Goal: Transaction & Acquisition: Purchase product/service

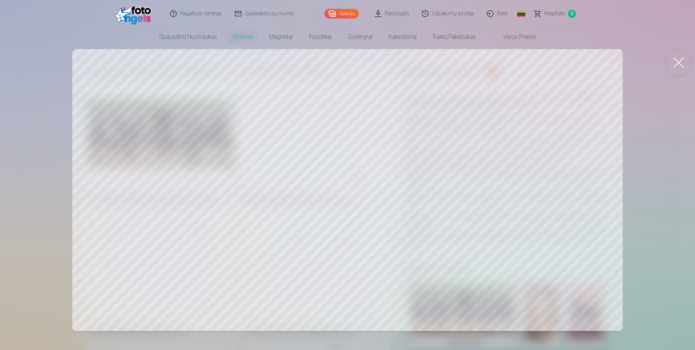
click at [680, 60] on button at bounding box center [678, 62] width 27 height 27
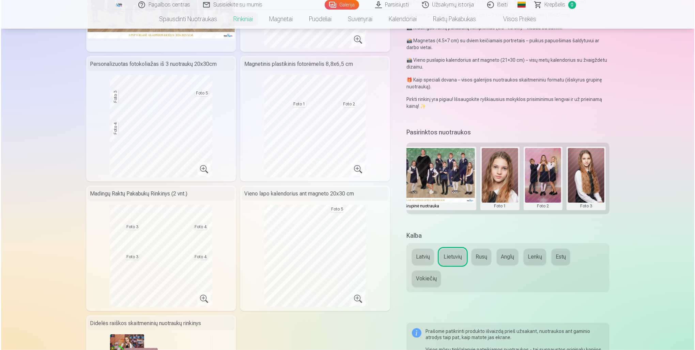
scroll to position [0, 42]
click at [500, 186] on button at bounding box center [500, 178] width 36 height 61
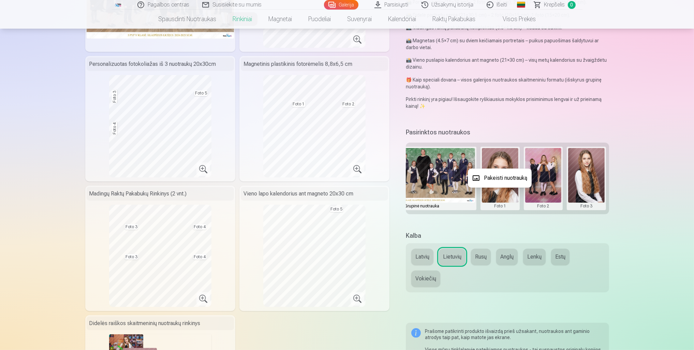
click at [541, 187] on div at bounding box center [347, 175] width 694 height 350
click at [540, 175] on button at bounding box center [543, 178] width 36 height 61
click at [540, 178] on button "Pakeisti nuotrauką" at bounding box center [543, 177] width 64 height 19
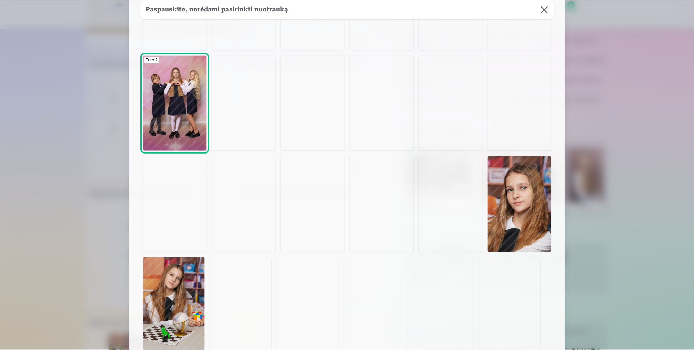
scroll to position [271, 0]
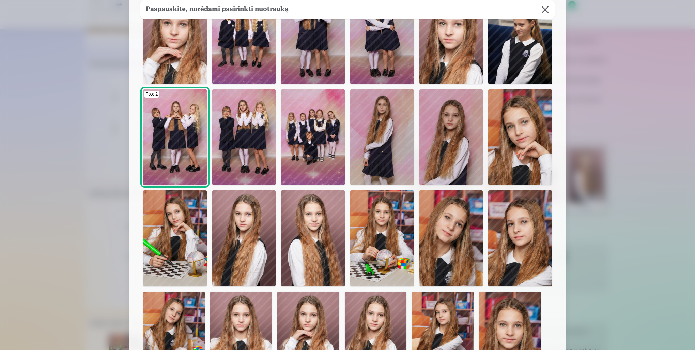
click at [520, 134] on img at bounding box center [520, 136] width 64 height 95
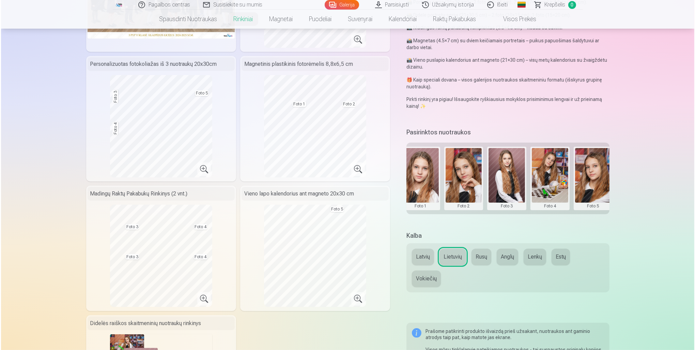
scroll to position [0, 124]
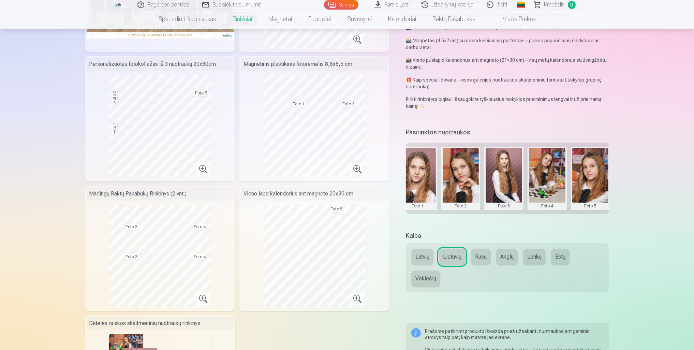
click at [544, 175] on button at bounding box center [547, 178] width 36 height 61
click at [547, 179] on button "Pakeisti nuotrauką" at bounding box center [547, 177] width 64 height 19
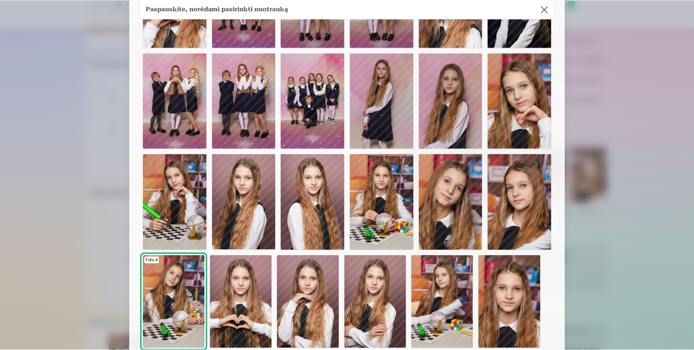
scroll to position [341, 0]
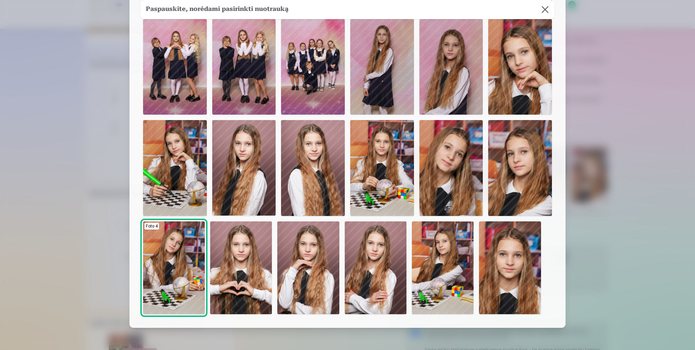
click at [174, 264] on img at bounding box center [174, 267] width 62 height 93
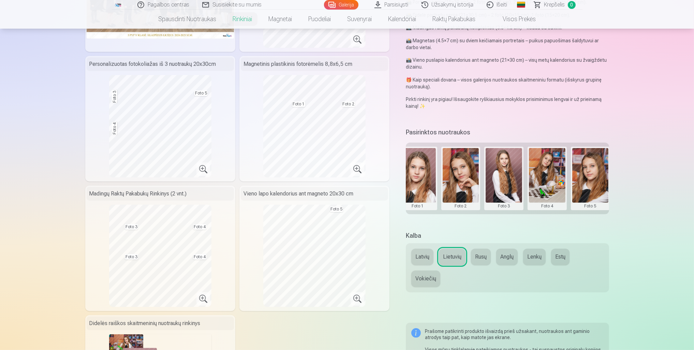
drag, startPoint x: 573, startPoint y: 215, endPoint x: 598, endPoint y: 215, distance: 25.2
click at [598, 215] on div "Pasirinktos nuotraukos Grupinė nuotrauka Foto 1 Foto 2 Foto 3 Foto 4 Foto 5" at bounding box center [507, 174] width 203 height 96
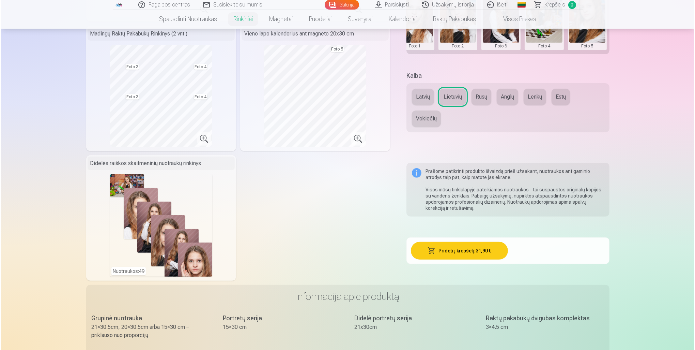
scroll to position [307, 0]
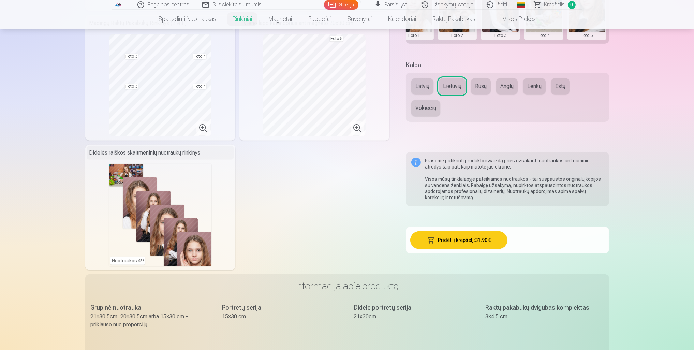
click at [463, 241] on button "Pridėti į krepšelį : 31,90 €" at bounding box center [458, 240] width 97 height 18
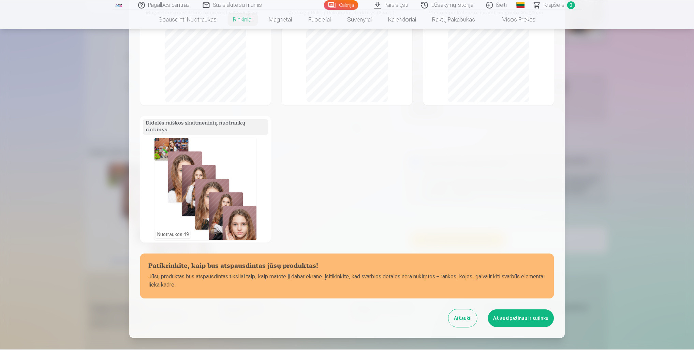
scroll to position [179, 0]
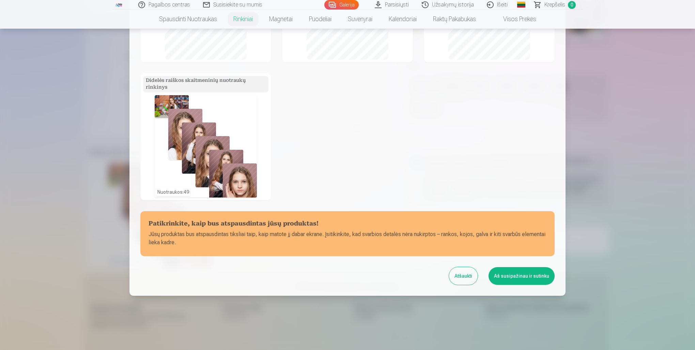
click at [514, 273] on button "Aš susipažinau ir sutinku" at bounding box center [522, 276] width 66 height 18
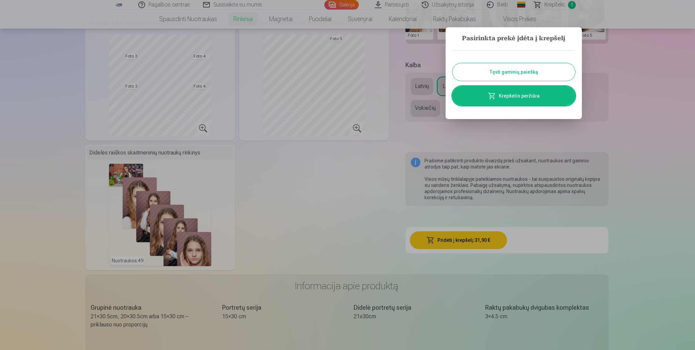
click at [512, 72] on button "Tęsti gaminių paiešką" at bounding box center [514, 72] width 123 height 18
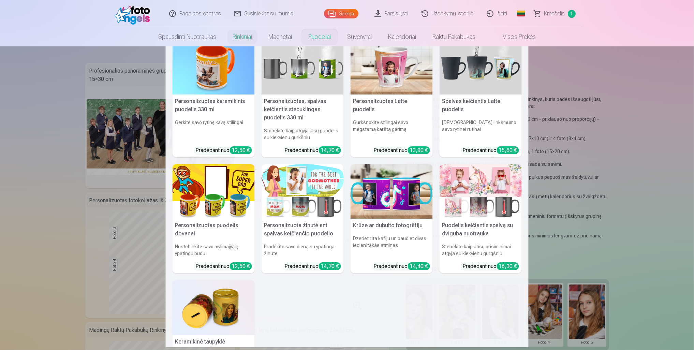
scroll to position [0, 0]
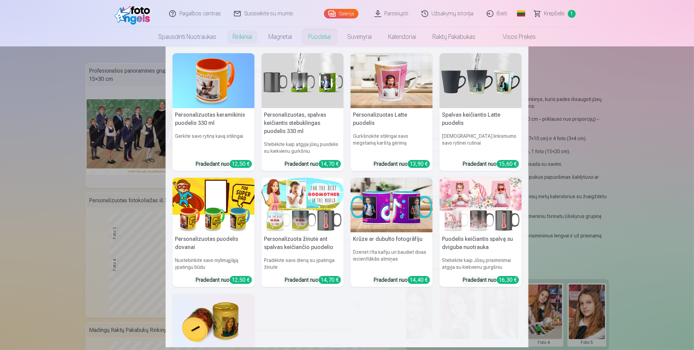
click at [654, 195] on nav "Personalizuotas keramikinis puodelis 330 ml Gerkite savo rytinę kavą stilingai …" at bounding box center [347, 196] width 694 height 301
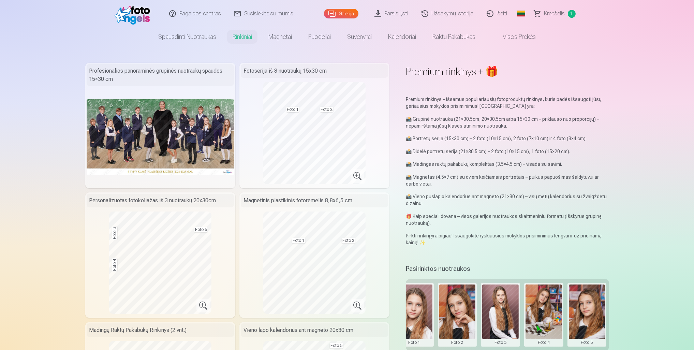
click at [552, 12] on span "Krepšelis" at bounding box center [554, 14] width 21 height 8
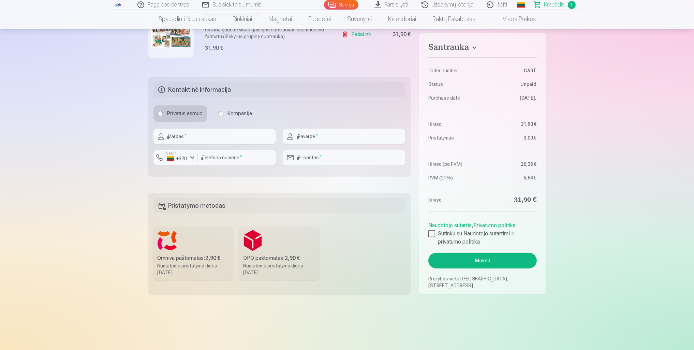
scroll to position [170, 0]
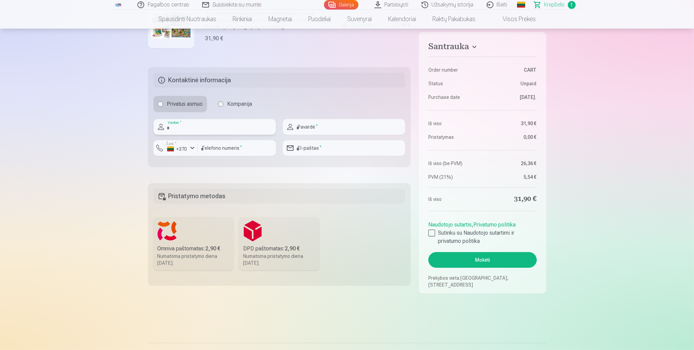
click at [190, 131] on input "text" at bounding box center [214, 127] width 122 height 16
type input "*****"
type input "*******"
type input "*********"
type input "**********"
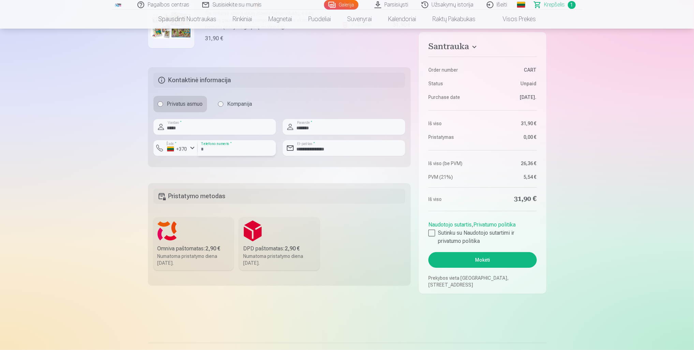
drag, startPoint x: 204, startPoint y: 149, endPoint x: 204, endPoint y: 143, distance: 6.1
click at [204, 149] on input "*********" at bounding box center [237, 148] width 78 height 16
type input "********"
click at [350, 171] on div "Santrauka Order number CART Status Unpaid Purchase date [DATE]. Iš viso 31,90 €…" at bounding box center [347, 107] width 398 height 373
click at [193, 243] on label "Omniva paštomatas : 2,90 € Numatoma pristatymo diena [DATE]." at bounding box center [193, 243] width 80 height 53
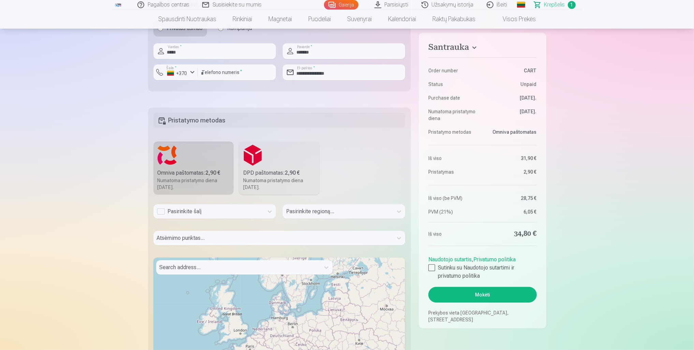
scroll to position [273, 0]
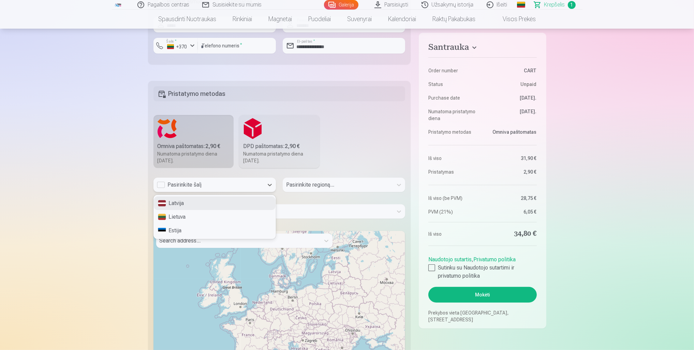
click at [160, 185] on div "Pasirinkite šalį" at bounding box center [208, 185] width 103 height 8
click at [169, 217] on div "Lietuva" at bounding box center [215, 217] width 122 height 14
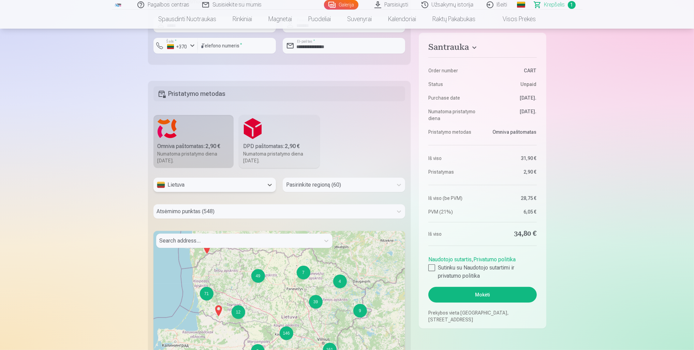
click at [301, 187] on div at bounding box center [337, 185] width 103 height 10
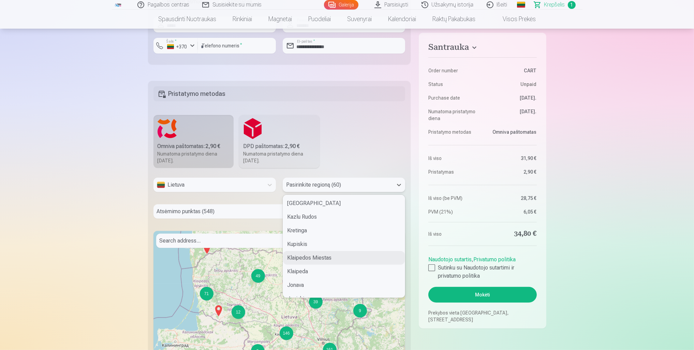
click at [305, 258] on div "Klaipedos Miestas" at bounding box center [344, 258] width 122 height 14
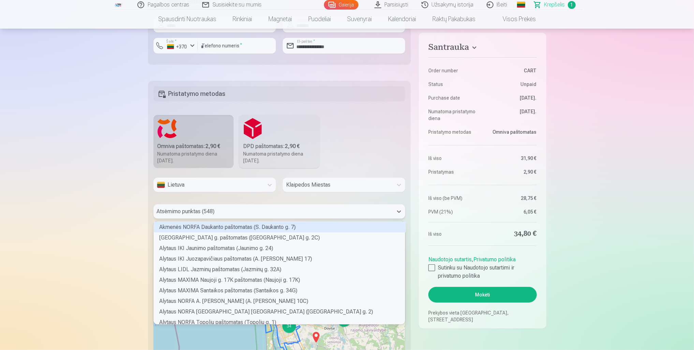
click at [269, 213] on div at bounding box center [273, 212] width 233 height 10
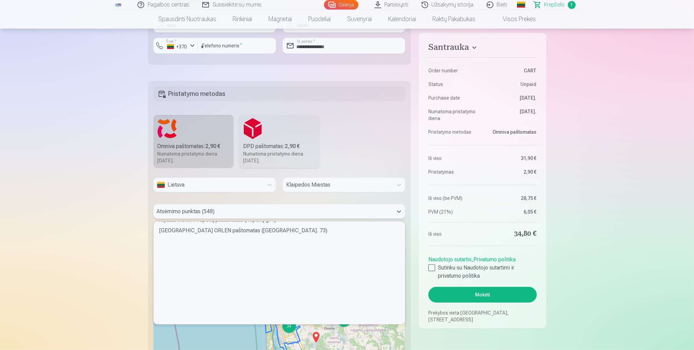
scroll to position [0, 0]
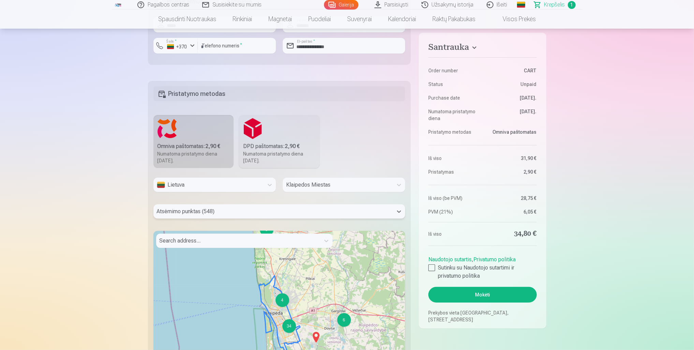
click at [189, 210] on div at bounding box center [273, 212] width 233 height 10
click at [189, 211] on div at bounding box center [273, 212] width 233 height 10
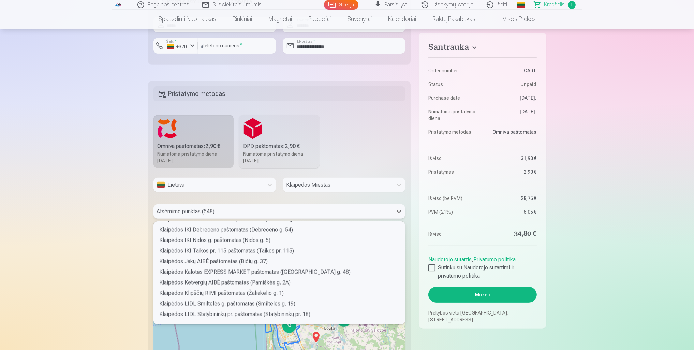
scroll to position [1760, 0]
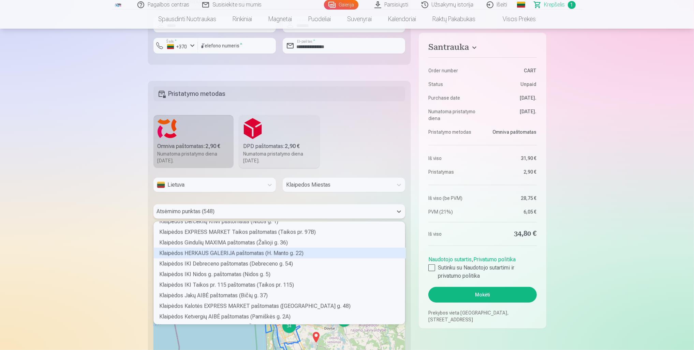
click at [266, 255] on div "Klaipėdos HERKAUS GALERIJA paštomatas (H. Manto g. 22)" at bounding box center [280, 253] width 252 height 11
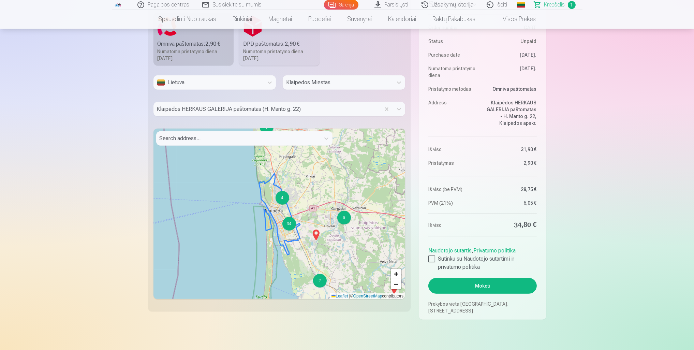
scroll to position [409, 0]
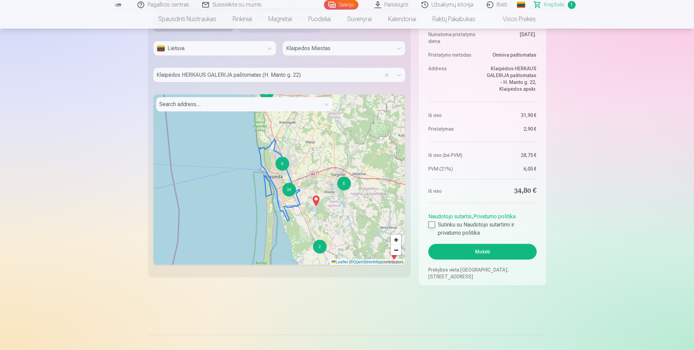
click at [431, 226] on div at bounding box center [431, 224] width 7 height 7
click at [499, 249] on button "Mokėti" at bounding box center [482, 252] width 108 height 16
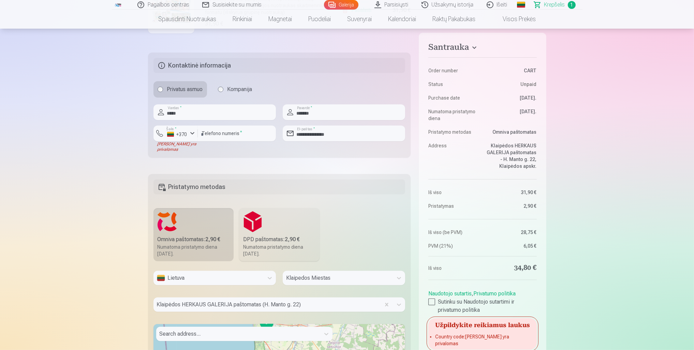
scroll to position [170, 0]
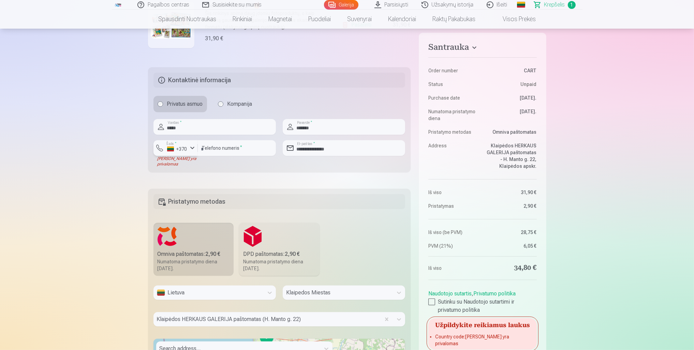
click at [169, 148] on div "+370" at bounding box center [177, 149] width 20 height 7
click at [172, 163] on li "+370 Lietuva" at bounding box center [190, 164] width 62 height 14
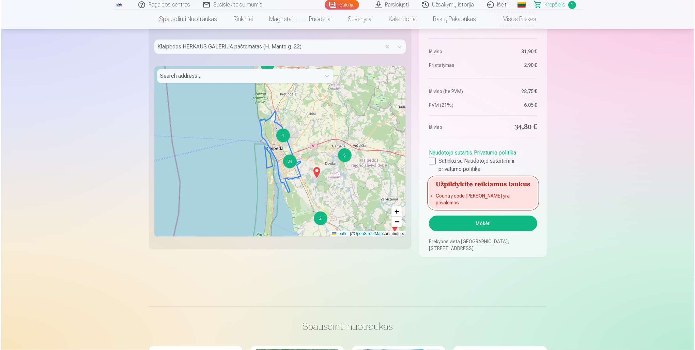
scroll to position [443, 0]
click at [483, 224] on button "Mokėti" at bounding box center [482, 223] width 108 height 16
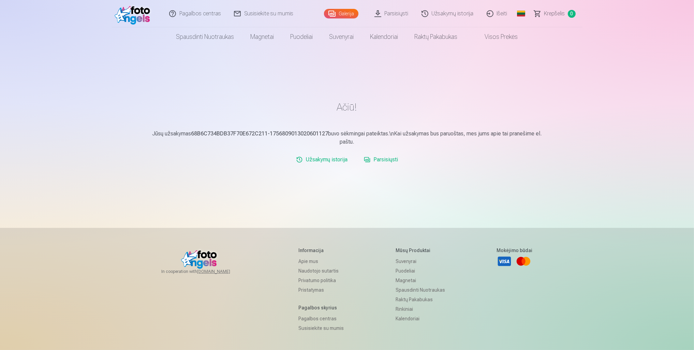
click at [383, 162] on link "Parsisiųsti" at bounding box center [381, 160] width 40 height 14
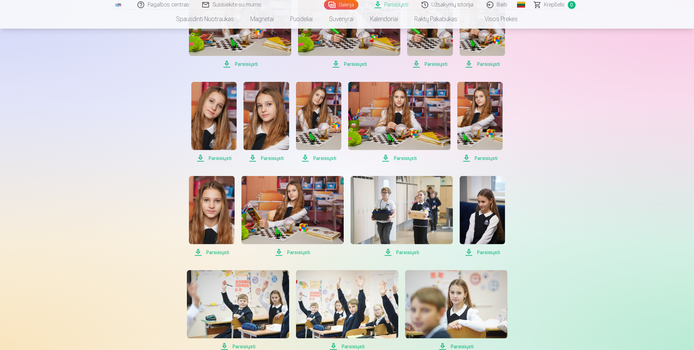
scroll to position [307, 0]
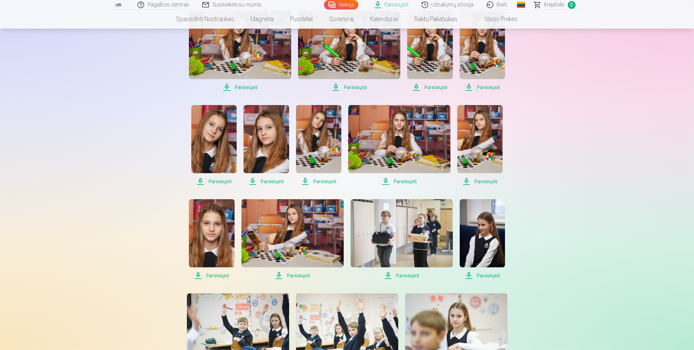
click at [393, 4] on link "Parsisiųsti" at bounding box center [391, 5] width 47 height 10
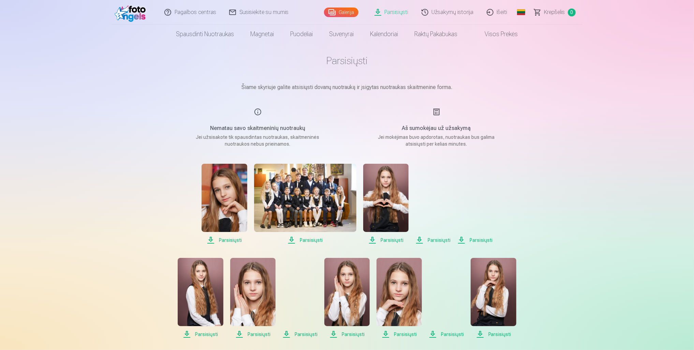
scroll to position [0, 0]
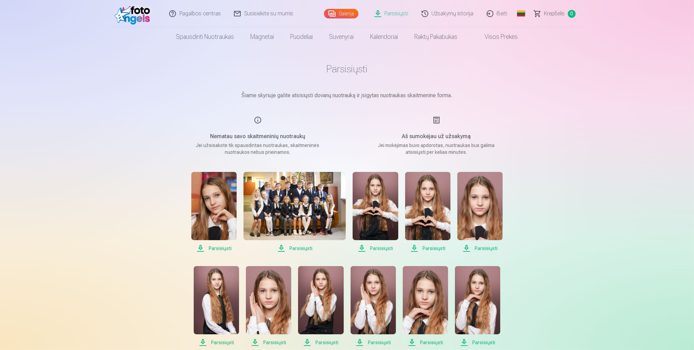
click at [348, 14] on link "Galerija" at bounding box center [341, 14] width 34 height 10
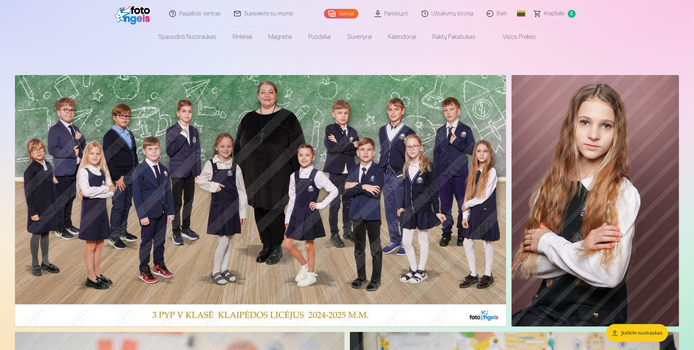
click at [393, 14] on link "Parsisiųsti" at bounding box center [391, 13] width 47 height 27
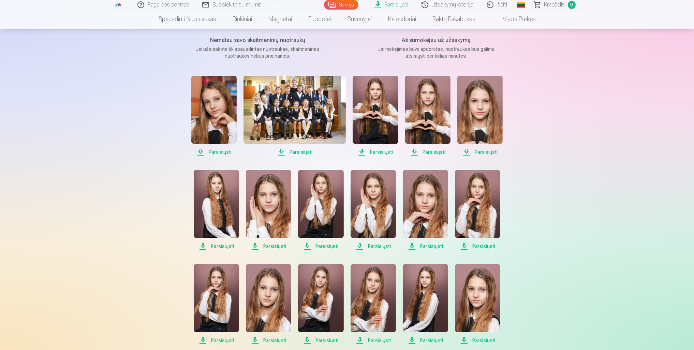
scroll to position [34, 0]
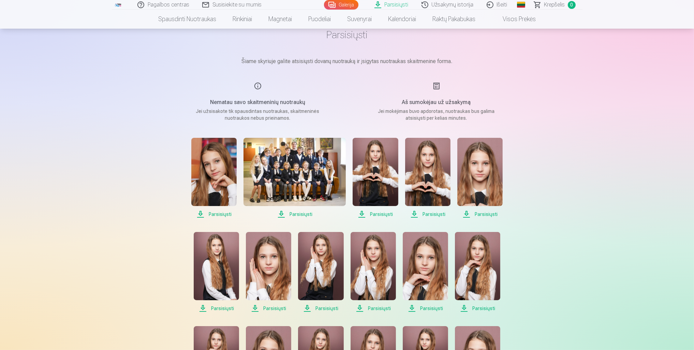
click at [222, 213] on span "Parsisiųsti" at bounding box center [213, 214] width 45 height 8
drag, startPoint x: 221, startPoint y: 213, endPoint x: 212, endPoint y: 182, distance: 32.5
click at [212, 182] on img at bounding box center [213, 172] width 45 height 68
click at [301, 212] on span "Parsisiųsti" at bounding box center [294, 214] width 102 height 8
click at [302, 213] on span "Parsisiųsti" at bounding box center [294, 214] width 102 height 8
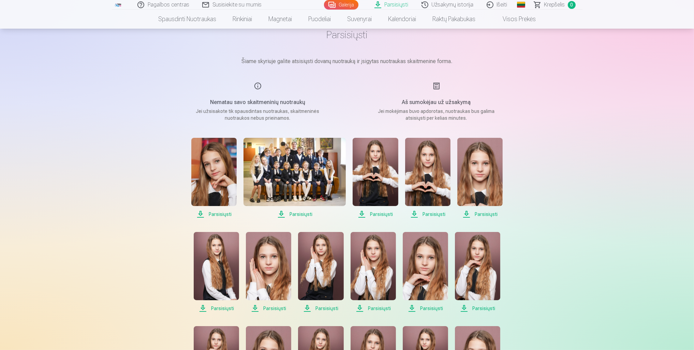
click at [297, 182] on img at bounding box center [294, 172] width 102 height 68
click at [368, 163] on img at bounding box center [374, 172] width 45 height 68
click at [428, 181] on img at bounding box center [427, 172] width 45 height 68
click at [478, 173] on img at bounding box center [479, 172] width 45 height 68
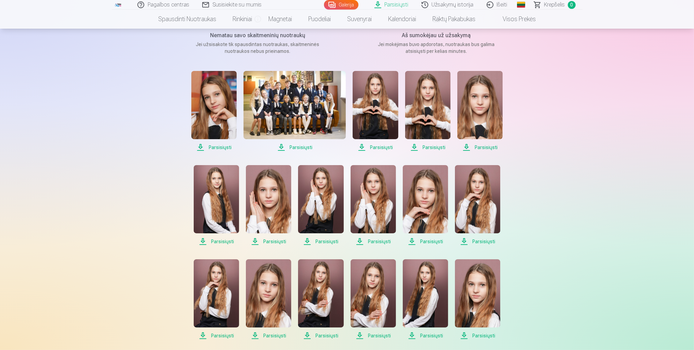
scroll to position [102, 0]
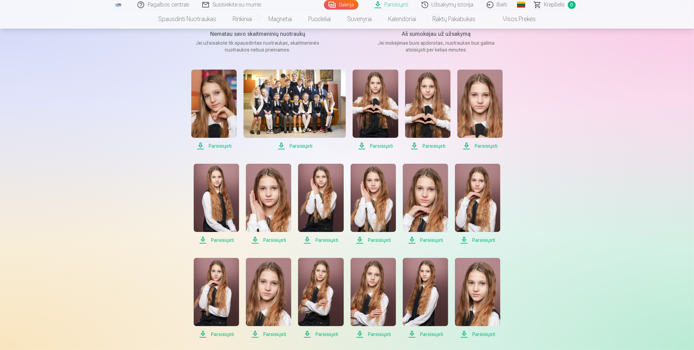
click at [217, 187] on img at bounding box center [216, 198] width 45 height 68
click at [268, 197] on img at bounding box center [268, 198] width 45 height 68
click at [320, 197] on img at bounding box center [320, 198] width 45 height 68
click at [323, 207] on img at bounding box center [320, 198] width 45 height 68
click at [324, 240] on span "Parsisiųsti" at bounding box center [320, 240] width 45 height 8
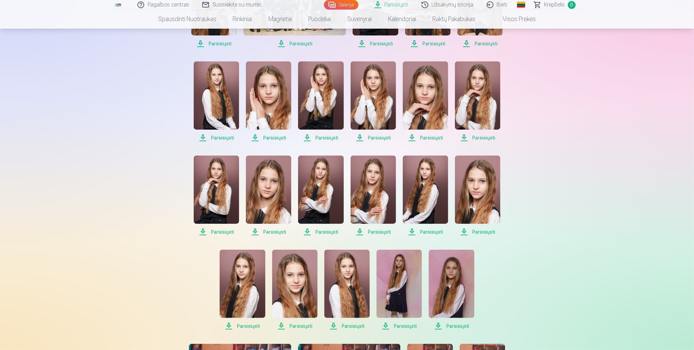
scroll to position [170, 0]
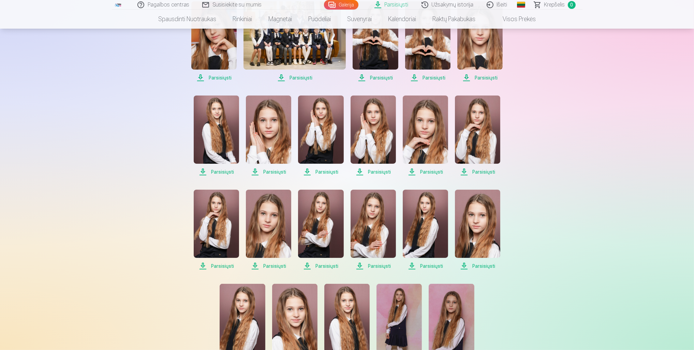
click at [324, 170] on span "Parsisiųsti" at bounding box center [320, 172] width 45 height 8
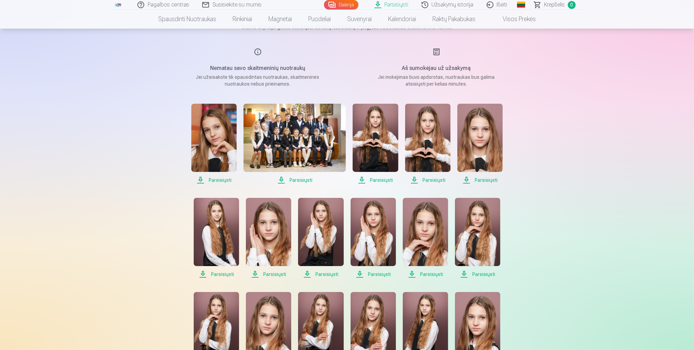
scroll to position [102, 0]
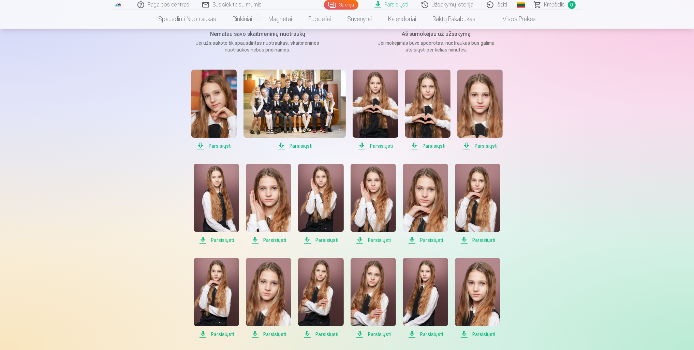
click at [367, 211] on img at bounding box center [372, 198] width 45 height 68
click at [424, 215] on img at bounding box center [425, 198] width 45 height 68
click at [476, 210] on img at bounding box center [477, 198] width 45 height 68
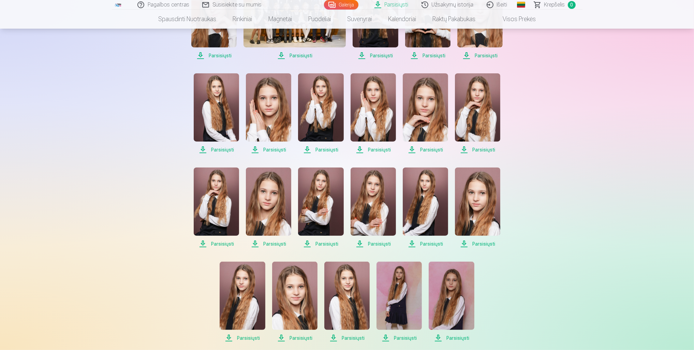
scroll to position [205, 0]
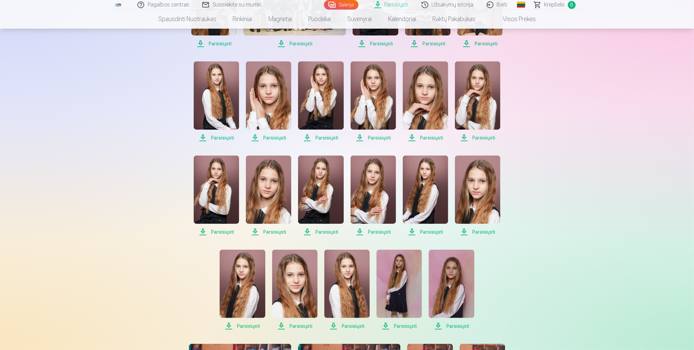
click at [208, 183] on img at bounding box center [216, 189] width 45 height 68
click at [272, 187] on img at bounding box center [268, 189] width 45 height 68
click at [330, 189] on img at bounding box center [320, 189] width 45 height 68
click at [377, 191] on img at bounding box center [372, 189] width 45 height 68
click at [436, 191] on img at bounding box center [425, 189] width 45 height 68
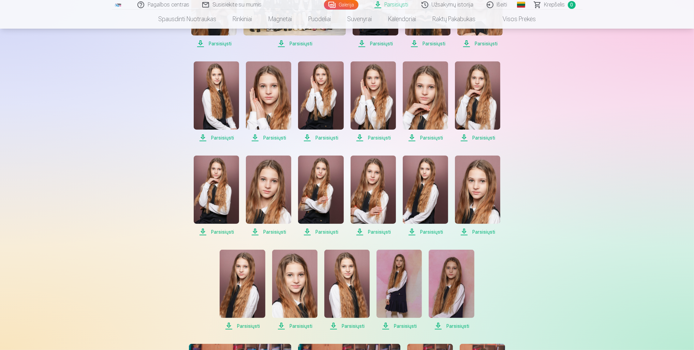
click at [468, 194] on img at bounding box center [477, 189] width 45 height 68
click at [242, 271] on img at bounding box center [242, 284] width 45 height 68
click at [251, 269] on img at bounding box center [242, 284] width 45 height 68
click at [292, 276] on img at bounding box center [294, 284] width 45 height 68
click at [348, 280] on img at bounding box center [346, 284] width 45 height 68
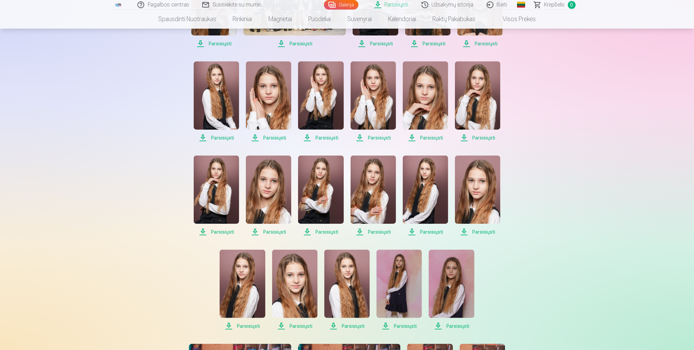
click at [404, 283] on img at bounding box center [398, 284] width 45 height 68
click at [445, 283] on img at bounding box center [450, 284] width 45 height 68
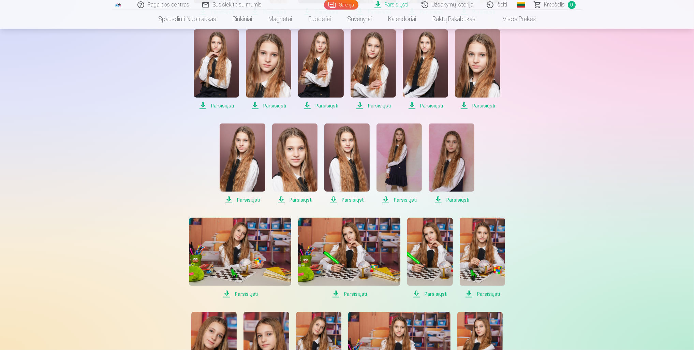
scroll to position [341, 0]
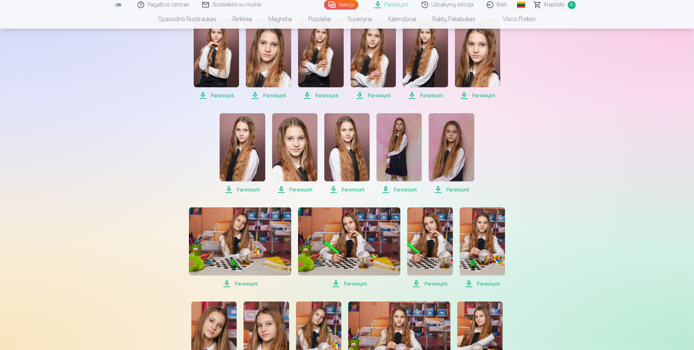
click at [250, 232] on img at bounding box center [240, 241] width 102 height 68
click at [350, 239] on img at bounding box center [349, 241] width 102 height 68
click at [428, 242] on img at bounding box center [429, 241] width 45 height 68
click at [482, 244] on img at bounding box center [482, 241] width 45 height 68
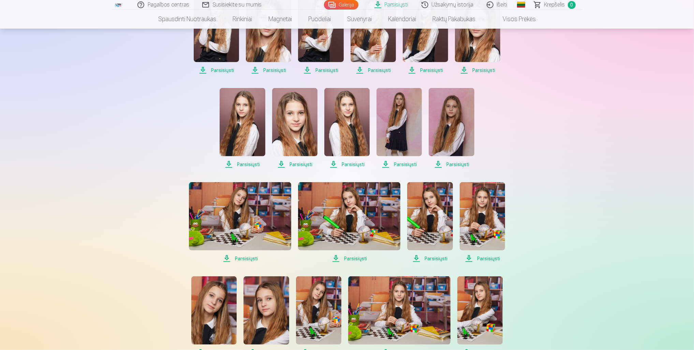
scroll to position [443, 0]
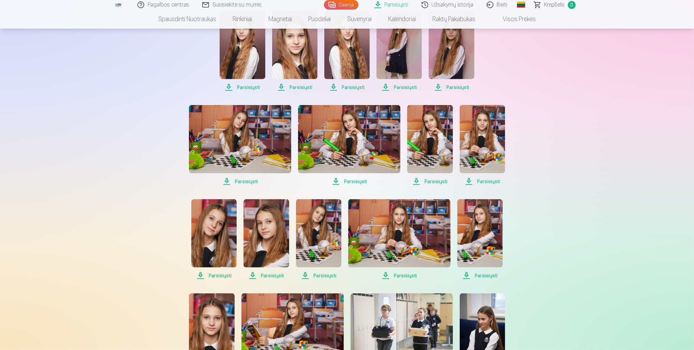
click at [219, 234] on img at bounding box center [213, 233] width 45 height 68
click at [262, 233] on img at bounding box center [265, 233] width 45 height 68
click at [317, 231] on img at bounding box center [318, 233] width 45 height 68
click at [393, 232] on img at bounding box center [399, 233] width 102 height 68
click at [479, 227] on img at bounding box center [479, 233] width 45 height 68
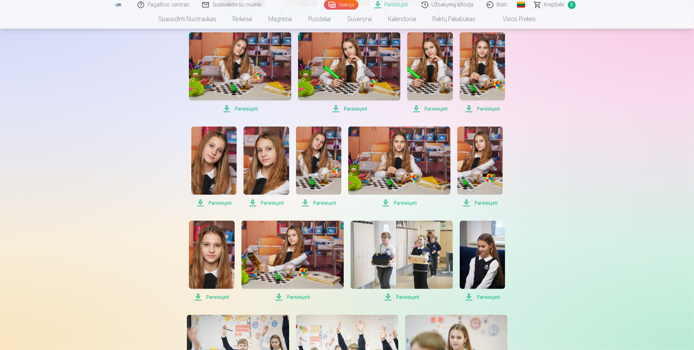
scroll to position [545, 0]
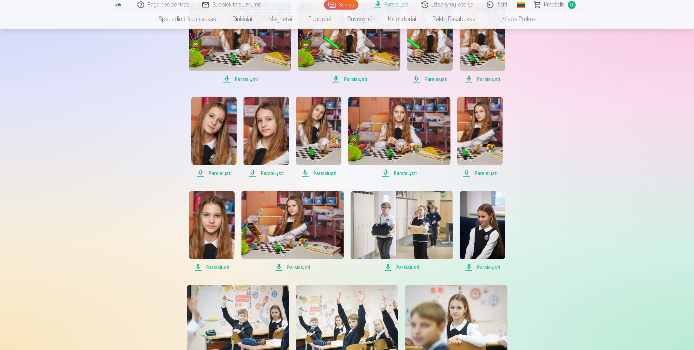
click at [211, 219] on img at bounding box center [211, 225] width 45 height 68
click at [282, 219] on img at bounding box center [292, 225] width 102 height 68
click at [379, 218] on img at bounding box center [401, 225] width 102 height 68
click at [482, 220] on img at bounding box center [482, 225] width 45 height 68
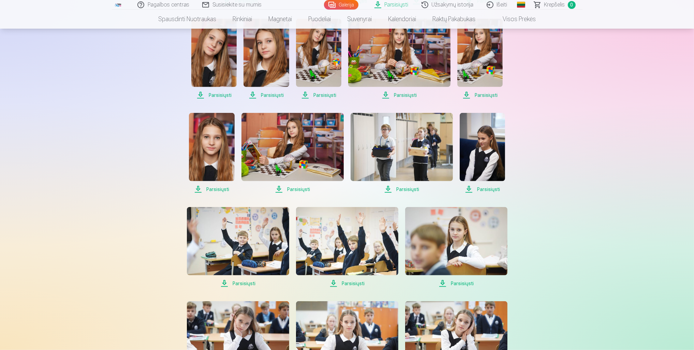
scroll to position [648, 0]
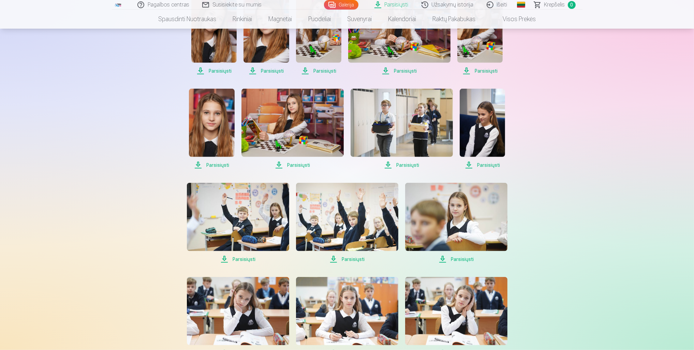
click at [257, 211] on img at bounding box center [238, 217] width 102 height 68
click at [355, 217] on img at bounding box center [347, 217] width 102 height 68
click at [454, 224] on img at bounding box center [456, 217] width 102 height 68
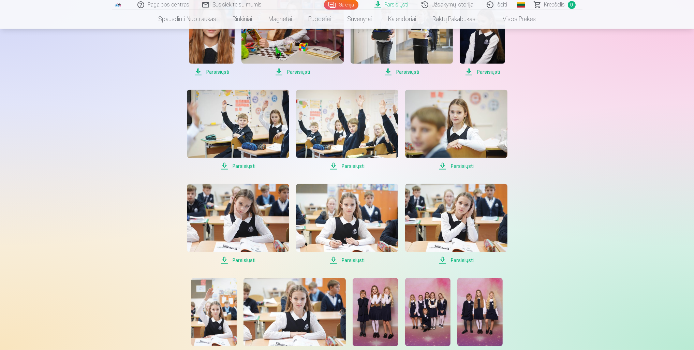
scroll to position [750, 0]
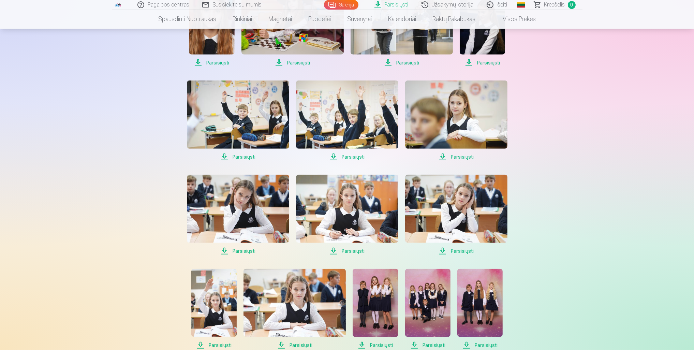
click at [252, 203] on img at bounding box center [238, 209] width 102 height 68
click at [335, 197] on img at bounding box center [347, 209] width 102 height 68
click at [446, 202] on img at bounding box center [456, 209] width 102 height 68
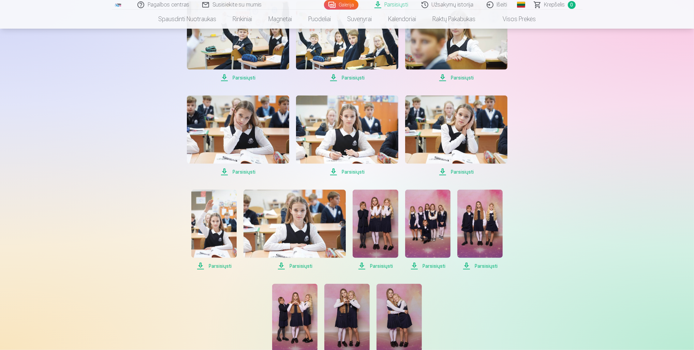
scroll to position [852, 0]
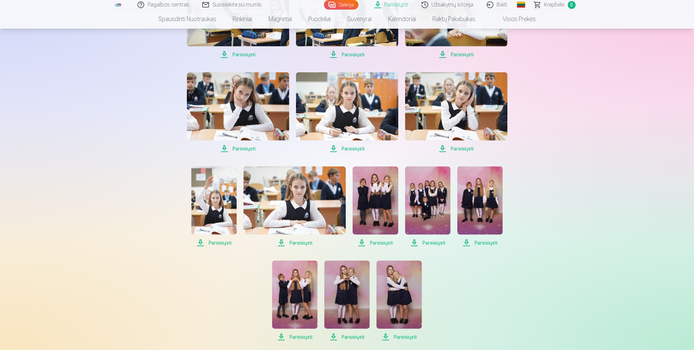
click at [214, 199] on img at bounding box center [213, 200] width 45 height 68
click at [314, 197] on img at bounding box center [294, 200] width 102 height 68
click at [379, 197] on img at bounding box center [374, 200] width 45 height 68
click at [429, 198] on img at bounding box center [427, 200] width 45 height 68
click at [475, 200] on img at bounding box center [479, 200] width 45 height 68
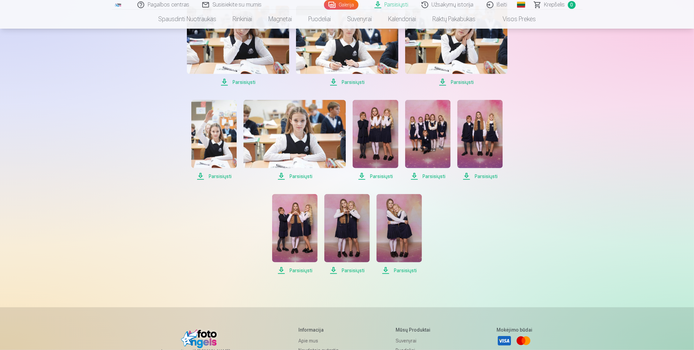
scroll to position [920, 0]
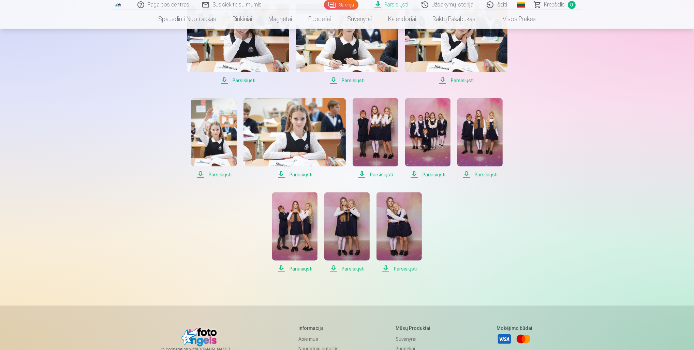
click at [289, 216] on img at bounding box center [294, 226] width 45 height 68
click at [357, 216] on img at bounding box center [346, 226] width 45 height 68
click at [404, 216] on img at bounding box center [398, 226] width 45 height 68
click at [349, 216] on img at bounding box center [346, 226] width 45 height 68
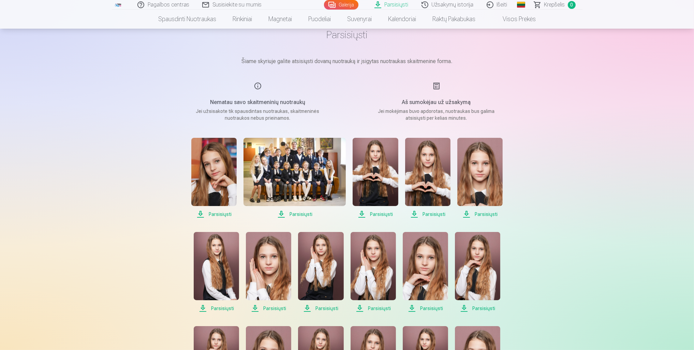
scroll to position [0, 0]
